Goal: Task Accomplishment & Management: Complete application form

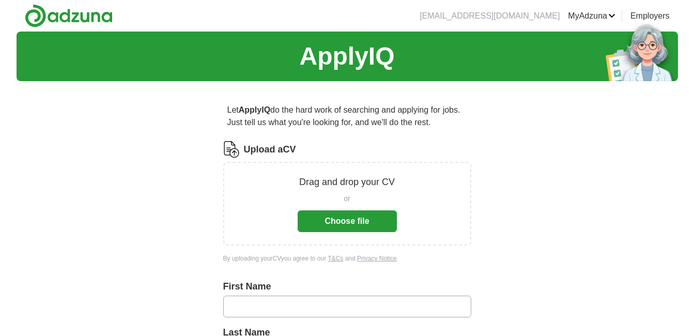
click at [372, 228] on button "Choose file" at bounding box center [347, 221] width 99 height 22
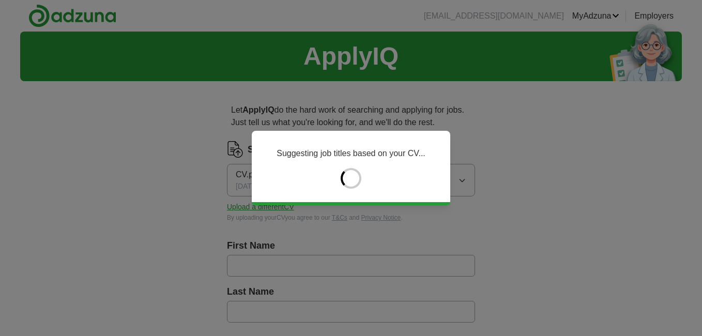
type input "********"
type input "*********"
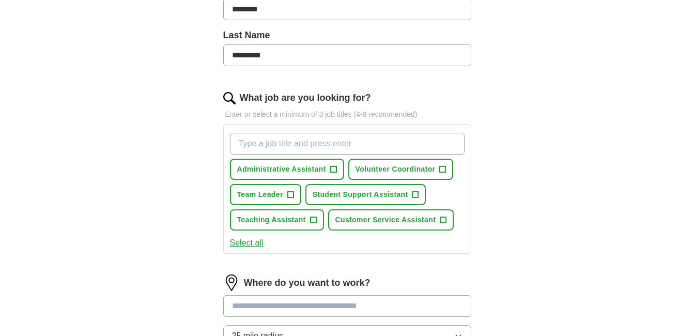
scroll to position [263, 0]
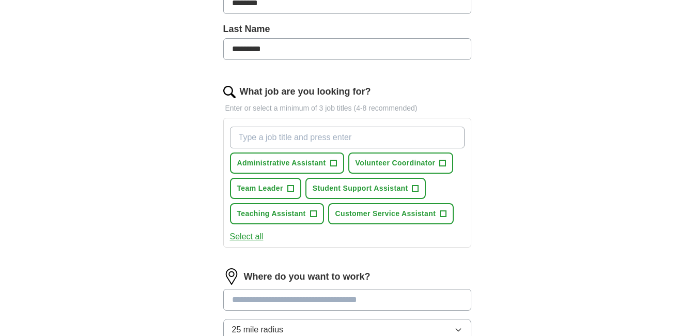
click at [334, 132] on input "What job are you looking for?" at bounding box center [347, 138] width 235 height 22
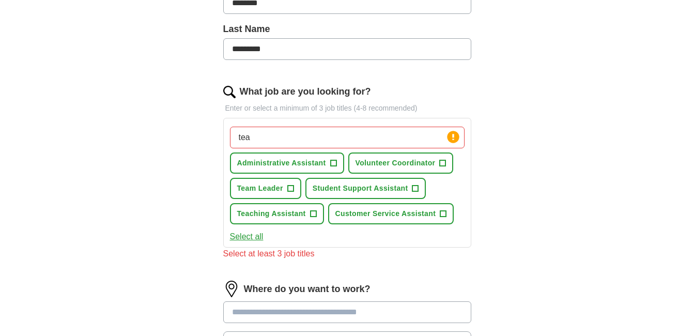
click at [338, 136] on input "tea" at bounding box center [347, 138] width 235 height 22
type input "team member"
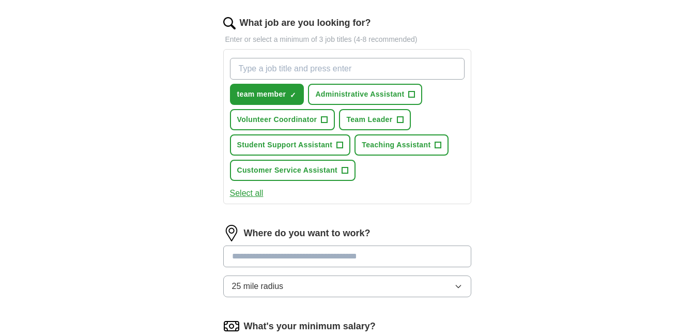
scroll to position [336, 0]
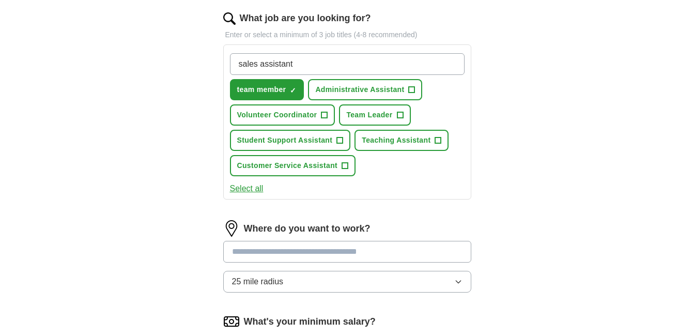
type input "sales assistant"
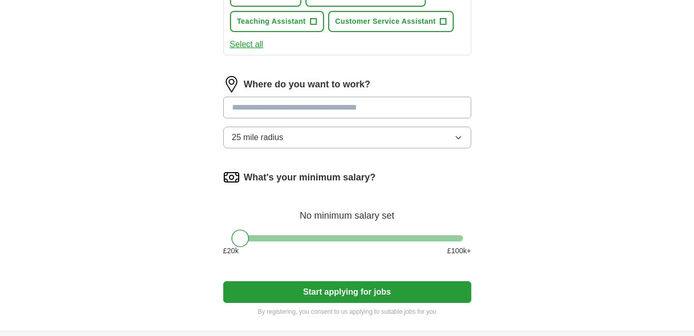
scroll to position [491, 0]
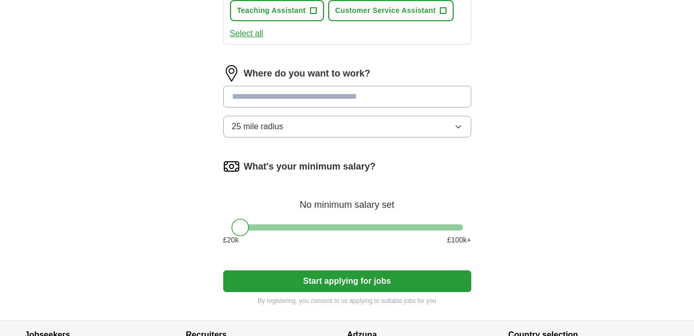
click at [402, 100] on input at bounding box center [347, 97] width 248 height 22
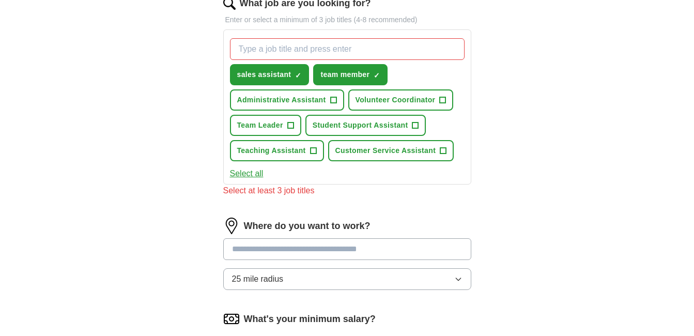
scroll to position [349, 0]
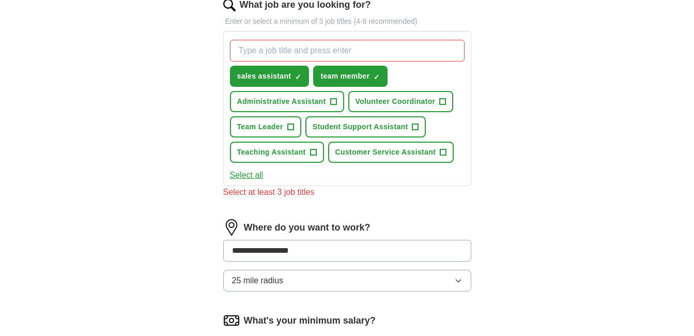
type input "**********"
click at [399, 48] on input "What job are you looking for?" at bounding box center [347, 51] width 235 height 22
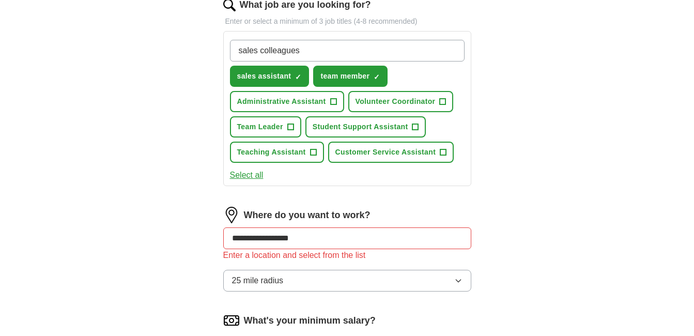
type input "sales colleague"
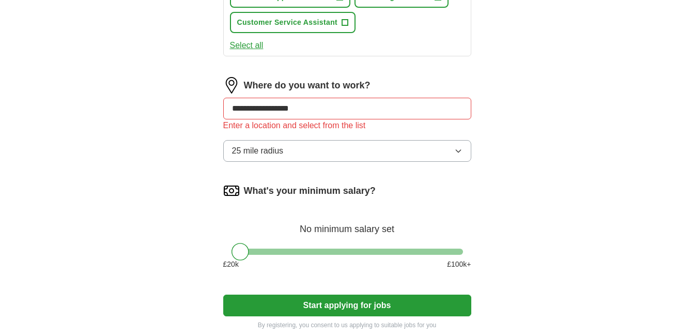
scroll to position [503, 0]
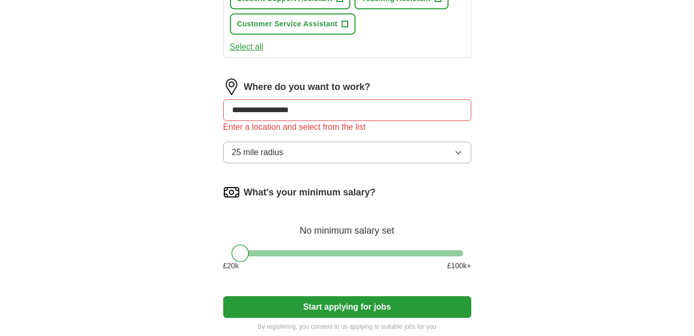
click at [449, 110] on input "**********" at bounding box center [347, 110] width 248 height 22
type input "*"
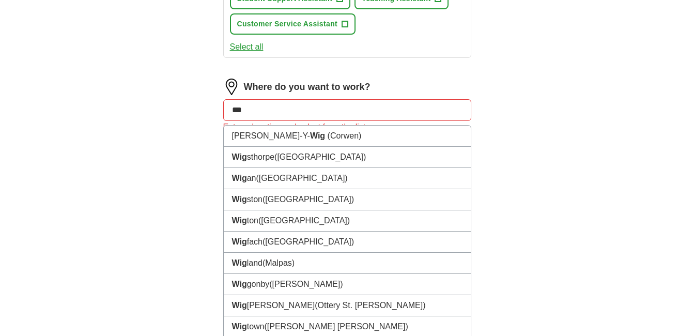
type input "****"
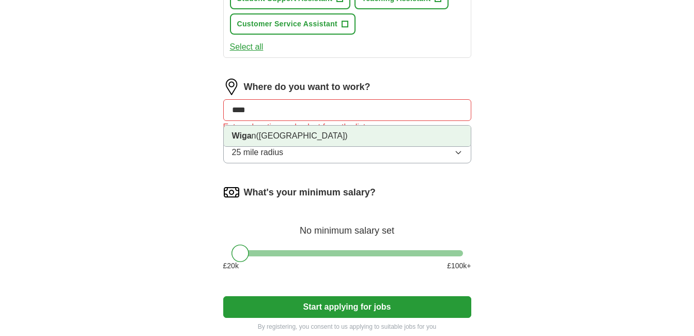
click at [338, 140] on li "Wiga n ([GEOGRAPHIC_DATA])" at bounding box center [347, 136] width 247 height 21
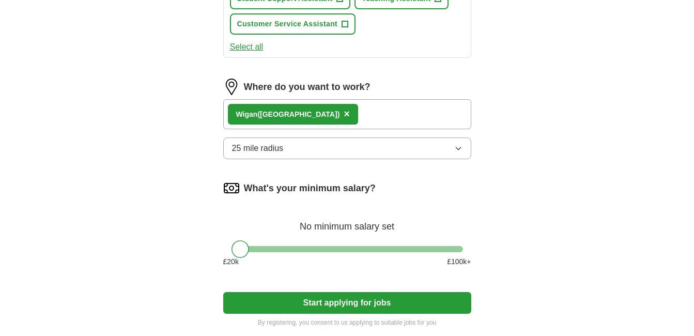
click at [448, 144] on button "25 mile radius" at bounding box center [347, 148] width 248 height 22
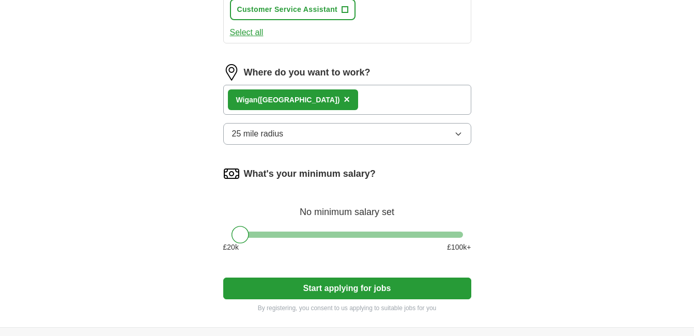
scroll to position [524, 0]
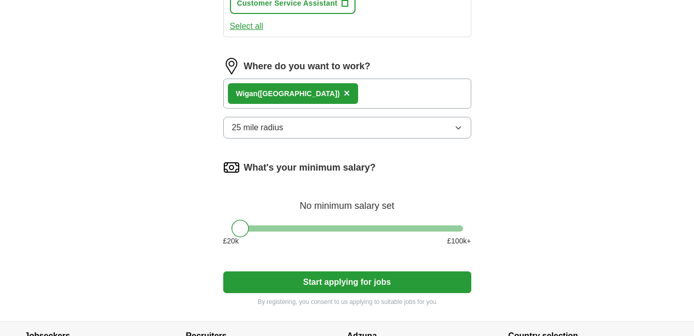
click at [442, 131] on button "25 mile radius" at bounding box center [347, 128] width 248 height 22
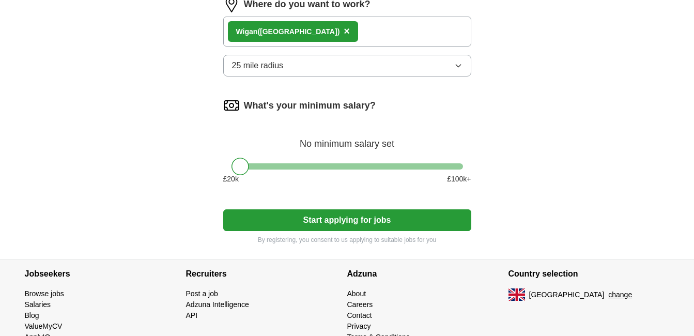
scroll to position [595, 0]
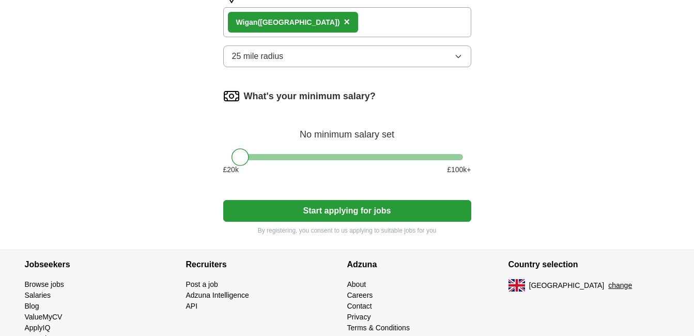
click at [411, 43] on div "Where do you want to work? Wiga n ([GEOGRAPHIC_DATA]) × 25 mile radius" at bounding box center [347, 31] width 248 height 89
click at [412, 54] on button "25 mile radius" at bounding box center [347, 56] width 248 height 22
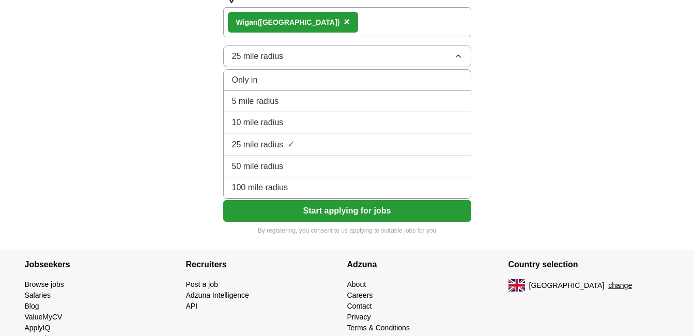
click at [389, 120] on div "10 mile radius" at bounding box center [347, 122] width 231 height 12
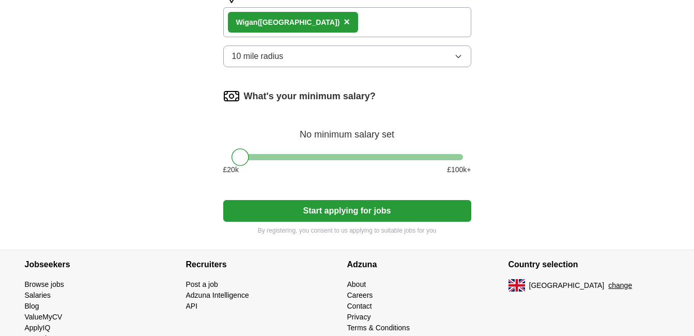
scroll to position [624, 0]
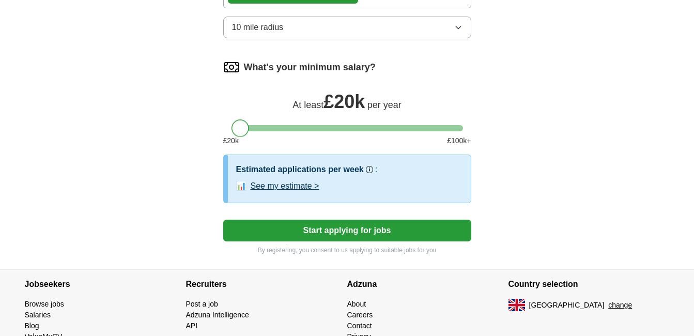
drag, startPoint x: 250, startPoint y: 129, endPoint x: 198, endPoint y: 134, distance: 51.9
click at [289, 187] on button "See my estimate >" at bounding box center [285, 186] width 69 height 12
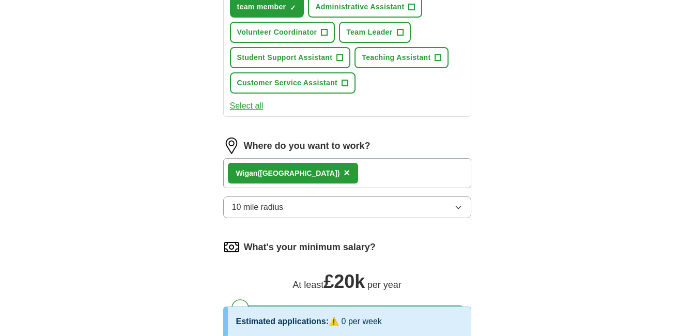
scroll to position [442, 0]
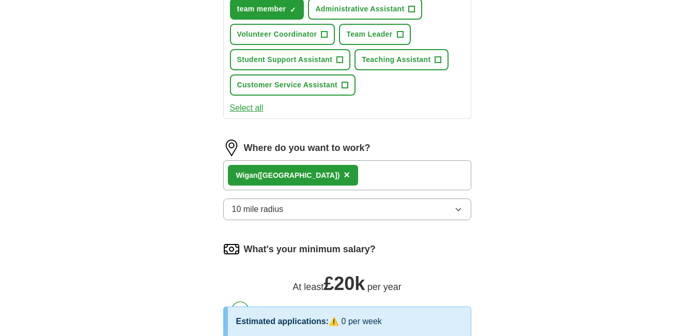
click at [410, 180] on div "Wiga n ([GEOGRAPHIC_DATA]) ×" at bounding box center [347, 175] width 248 height 30
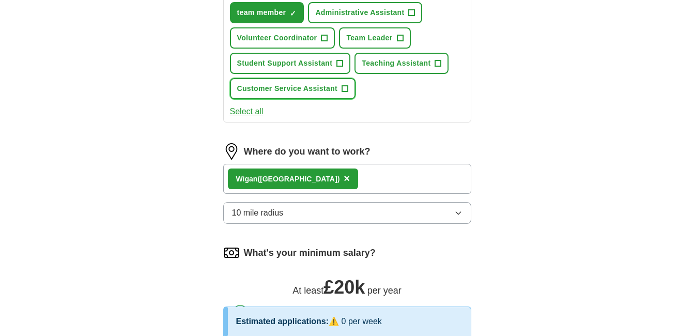
click at [333, 91] on span "Customer Service Assistant" at bounding box center [287, 88] width 101 height 11
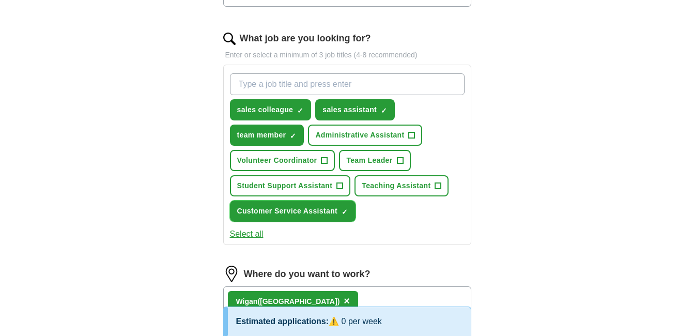
scroll to position [318, 0]
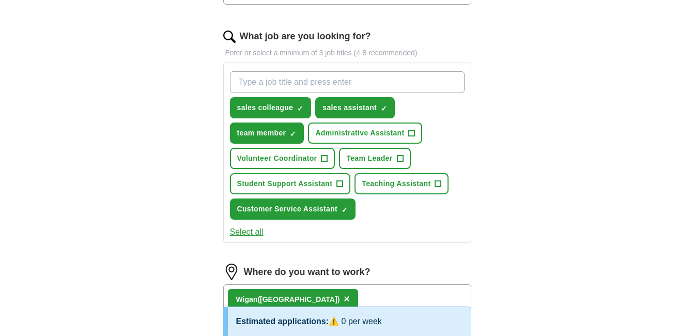
click at [399, 85] on input "What job are you looking for?" at bounding box center [347, 82] width 235 height 22
type input "retail associate"
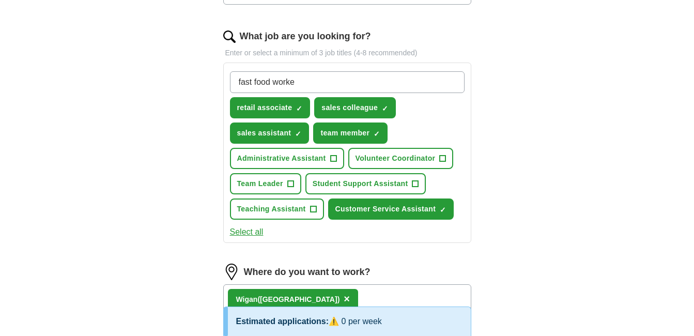
type input "fast food worker"
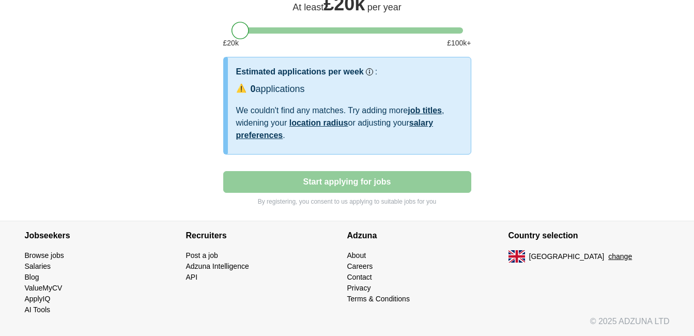
scroll to position [747, 0]
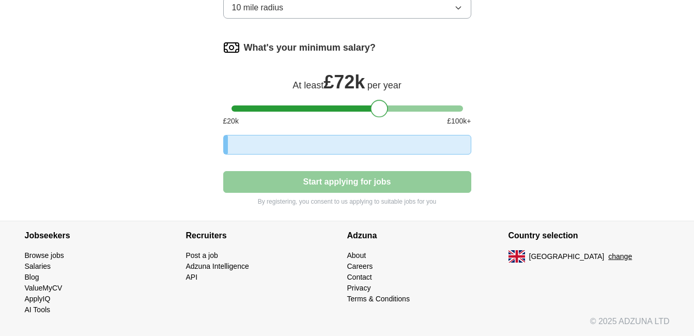
drag, startPoint x: 236, startPoint y: 30, endPoint x: 379, endPoint y: 32, distance: 142.7
click at [379, 100] on div at bounding box center [380, 109] width 18 height 18
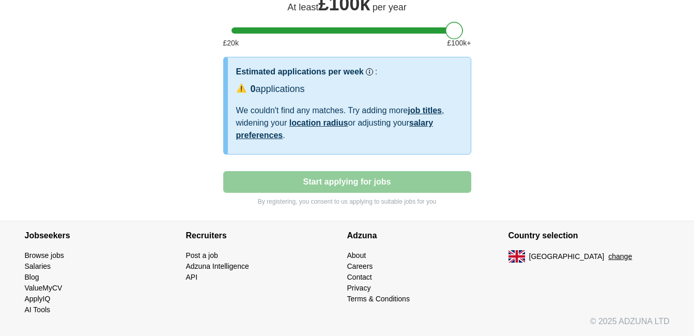
drag, startPoint x: 377, startPoint y: 29, endPoint x: 483, endPoint y: 35, distance: 106.1
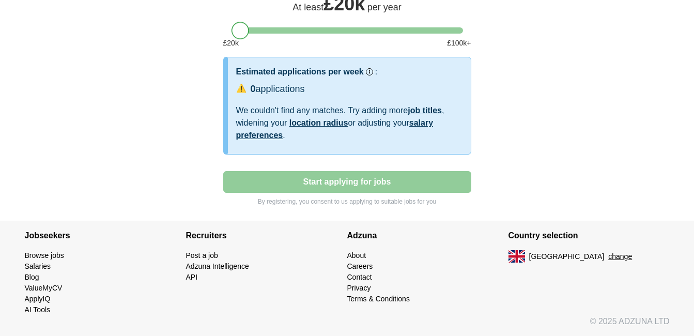
drag, startPoint x: 452, startPoint y: 33, endPoint x: 177, endPoint y: 76, distance: 278.4
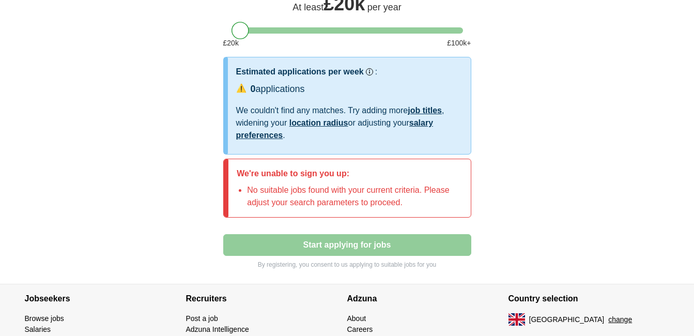
click at [50, 315] on link "Browse jobs" at bounding box center [44, 318] width 39 height 8
